Goal: Information Seeking & Learning: Find specific fact

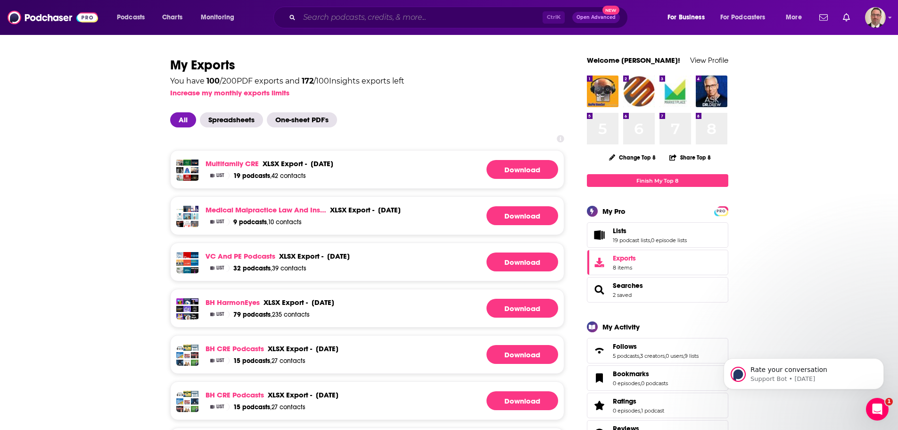
click at [334, 21] on input "Search podcasts, credits, & more..." at bounding box center [420, 17] width 243 height 15
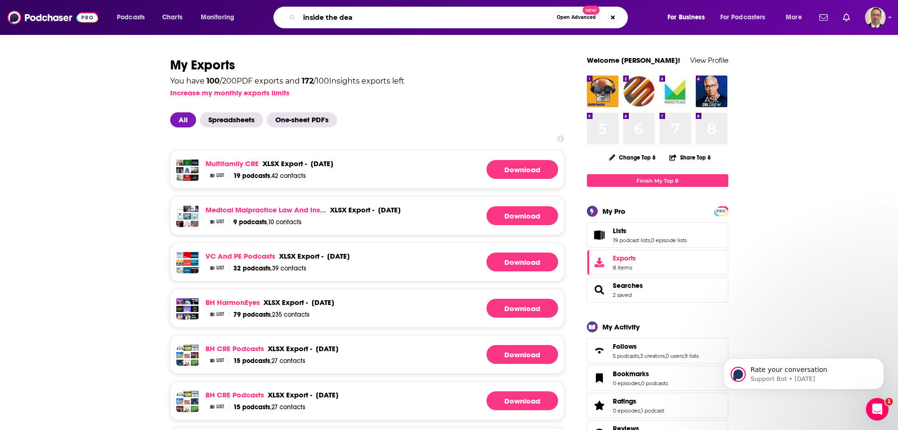
type input "inside the deal"
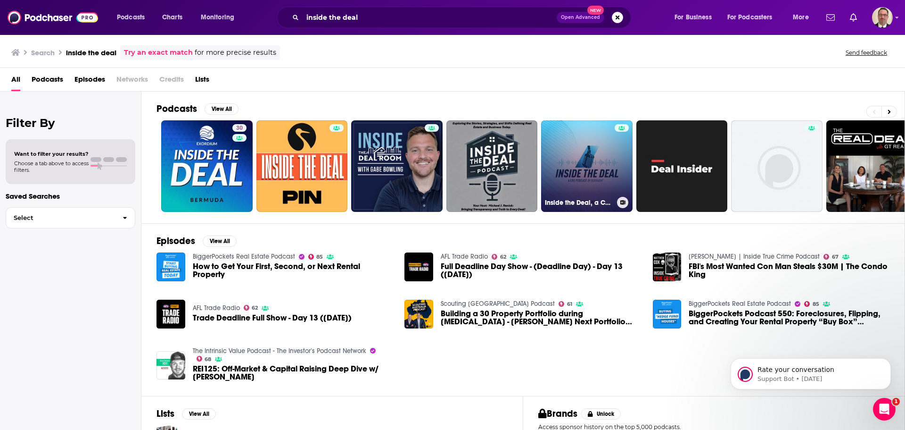
click at [588, 178] on link "Inside the Deal, a CRE Podcast by Berkadia®" at bounding box center [586, 165] width 91 height 91
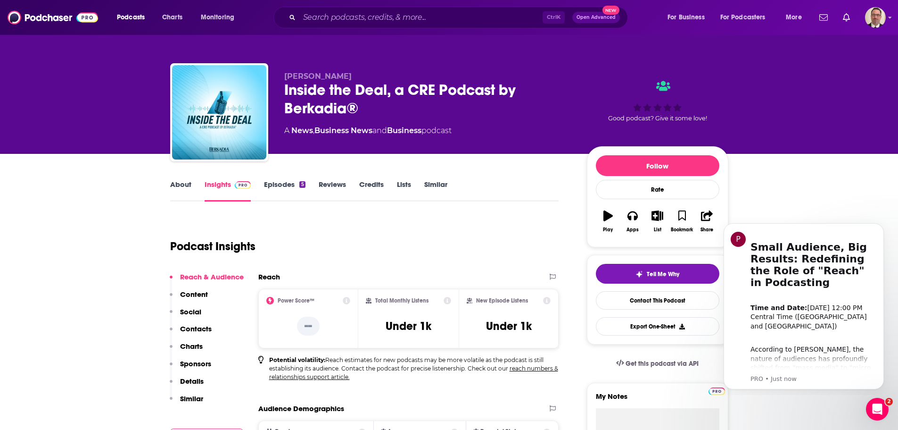
click at [276, 187] on link "Episodes 5" at bounding box center [284, 191] width 41 height 22
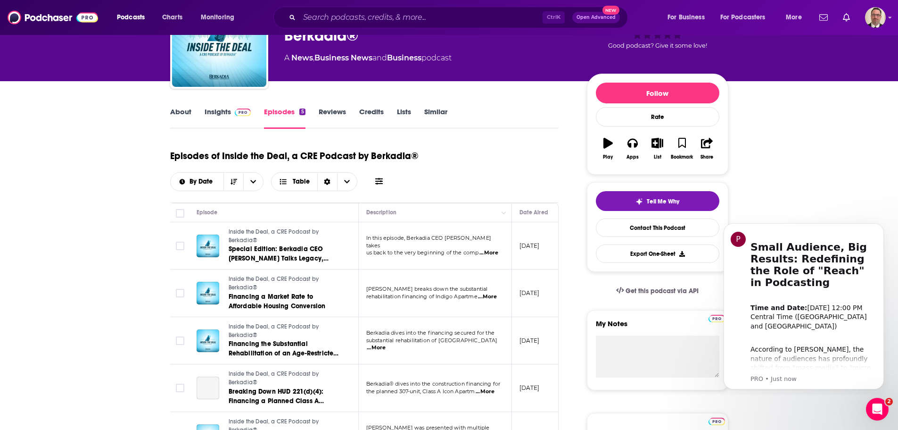
scroll to position [47, 0]
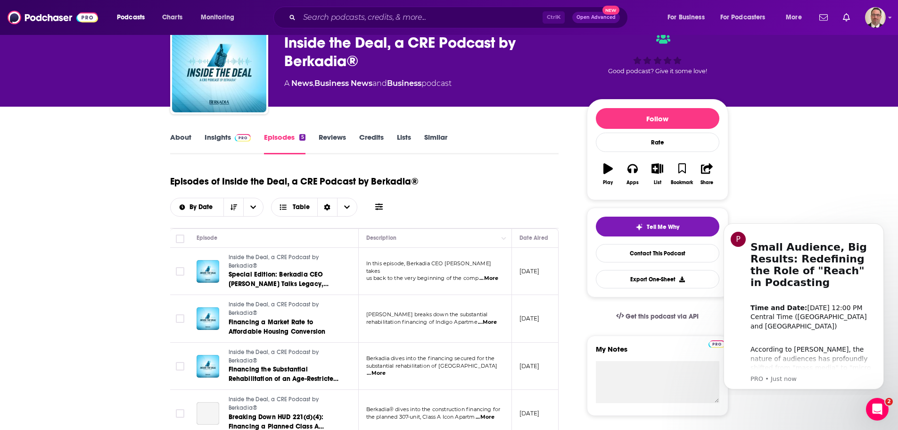
click at [217, 140] on link "Insights" at bounding box center [228, 143] width 47 height 22
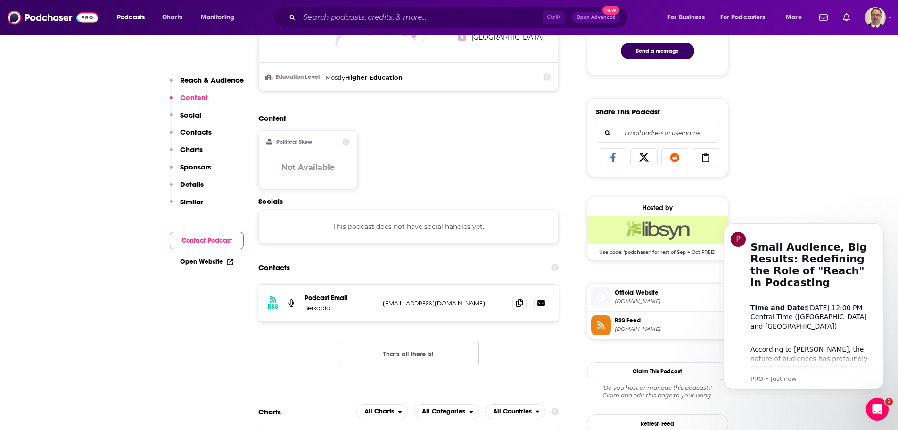
scroll to position [566, 0]
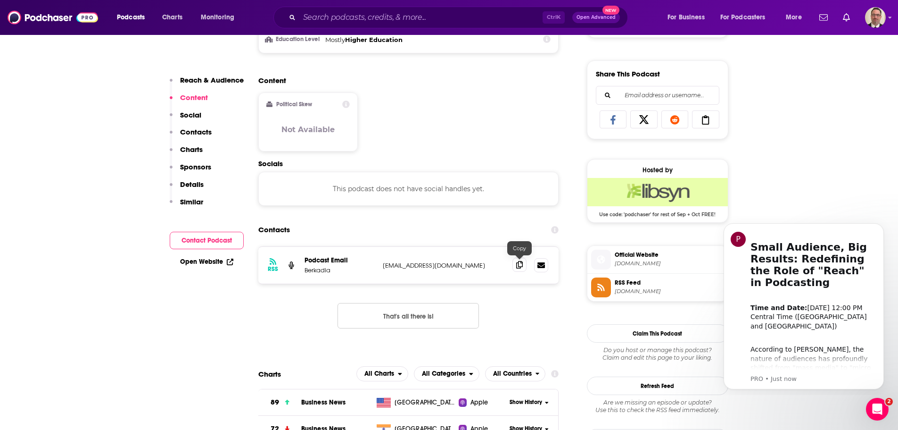
click at [516, 265] on icon at bounding box center [519, 265] width 7 height 8
click at [516, 266] on icon at bounding box center [519, 265] width 7 height 8
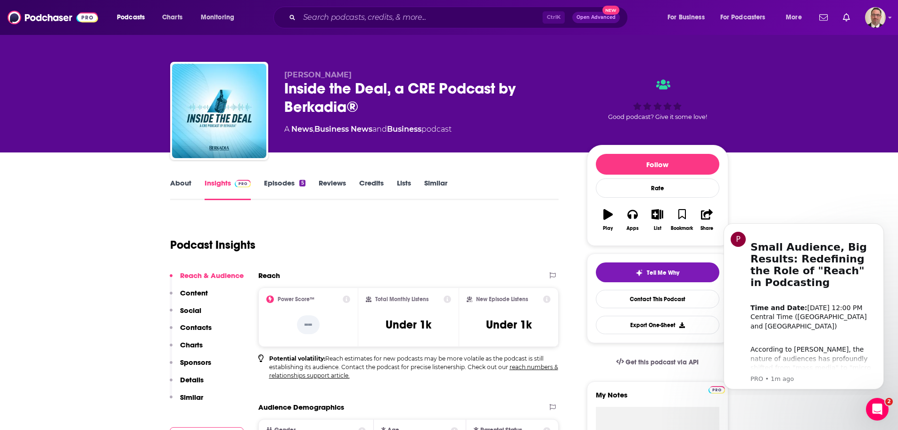
scroll to position [0, 0]
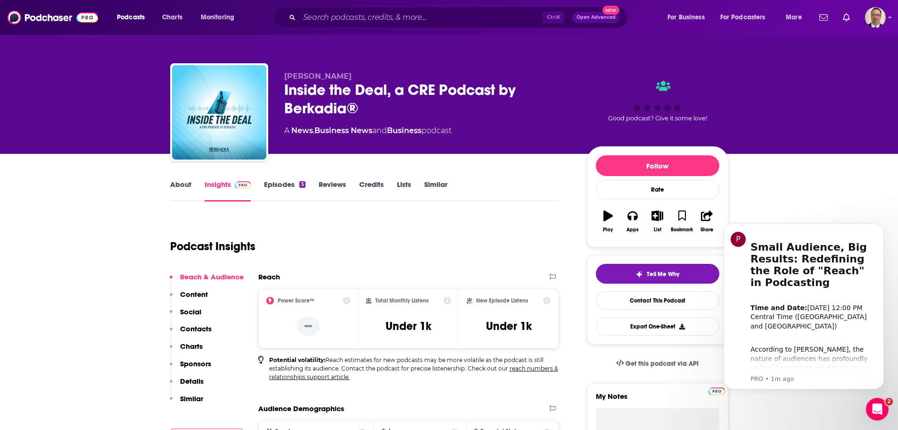
click at [177, 182] on link "About" at bounding box center [180, 191] width 21 height 22
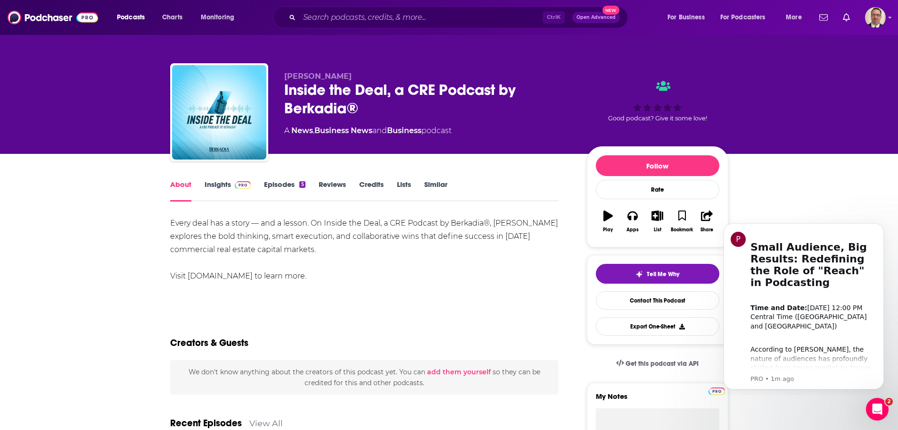
click at [170, 217] on div "Every deal has a story — and a lesson. On Inside the Deal, a CRE Podcast by Ber…" at bounding box center [364, 249] width 389 height 66
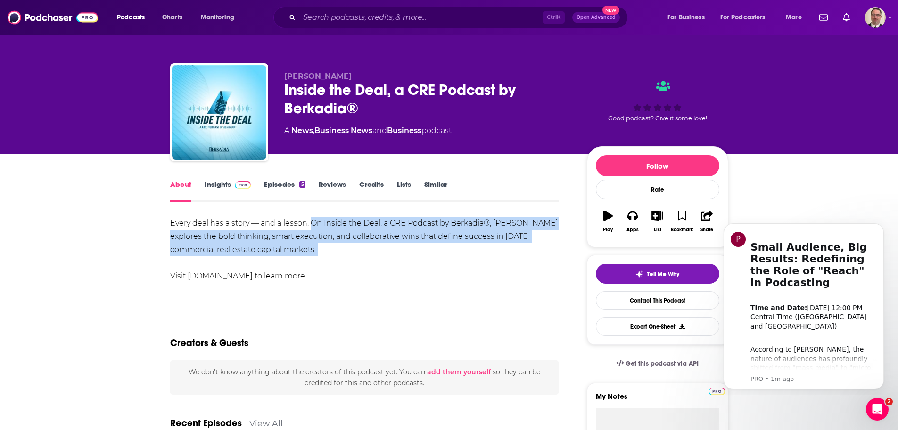
drag, startPoint x: 311, startPoint y: 222, endPoint x: 332, endPoint y: 257, distance: 41.4
click at [332, 257] on div "Every deal has a story — and a lesson. On Inside the Deal, a CRE Podcast by Ber…" at bounding box center [364, 249] width 389 height 66
copy div "On Inside the Deal, a CRE Podcast by Berkadia®, [PERSON_NAME] explores the bold…"
